Goal: Information Seeking & Learning: Learn about a topic

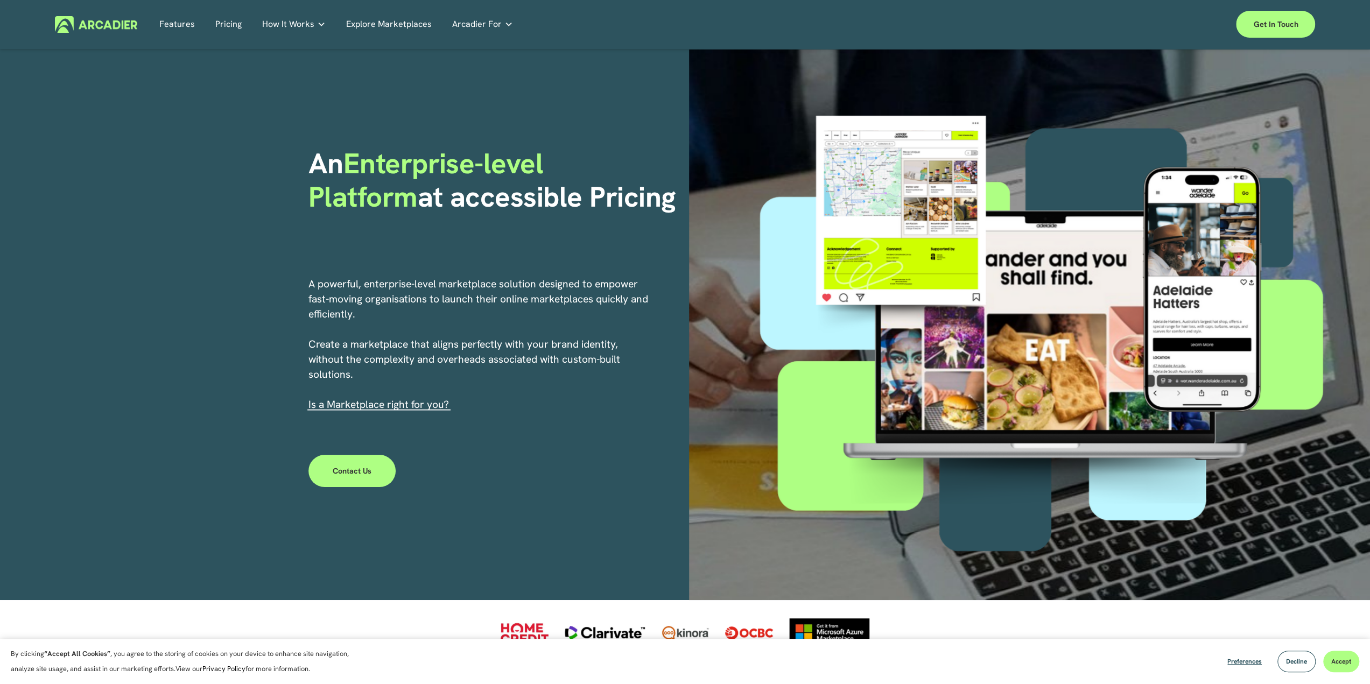
click at [175, 24] on link "Features" at bounding box center [177, 24] width 36 height 17
click at [234, 32] on link "Pricing" at bounding box center [228, 24] width 26 height 17
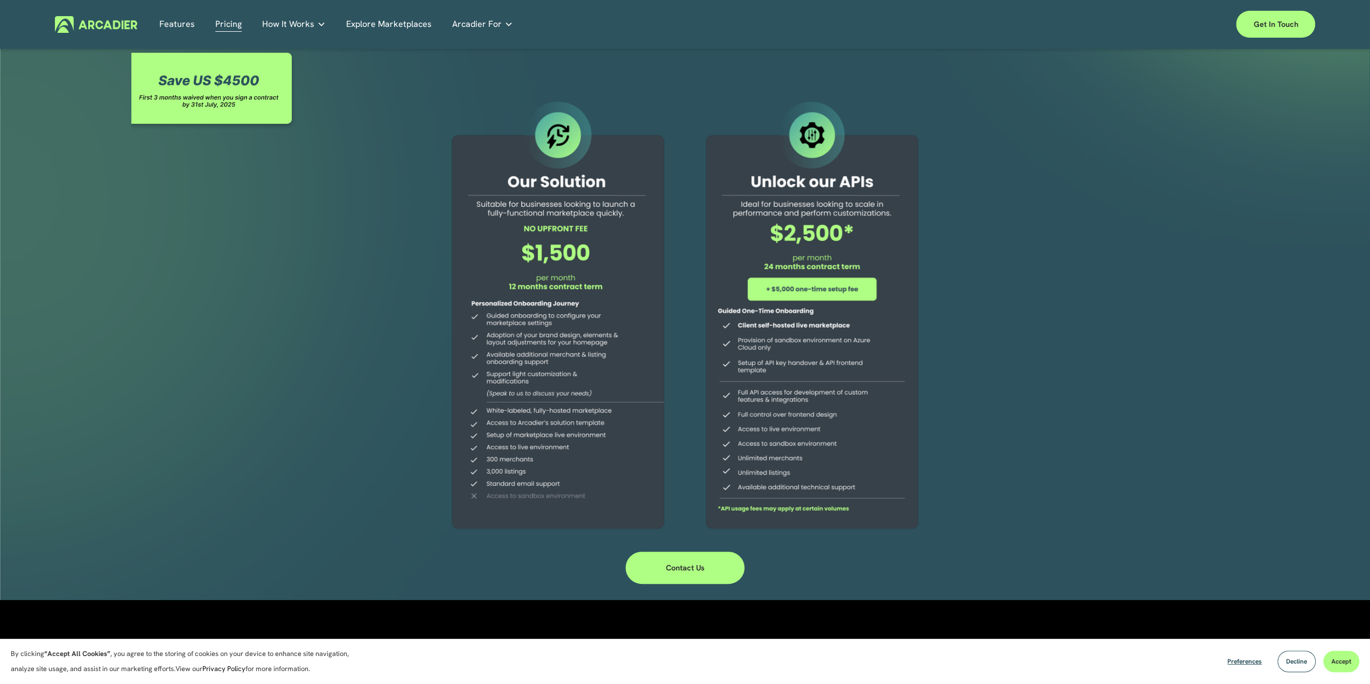
click at [494, 21] on span "Arcadier For" at bounding box center [477, 24] width 50 height 15
